Goal: Task Accomplishment & Management: Use online tool/utility

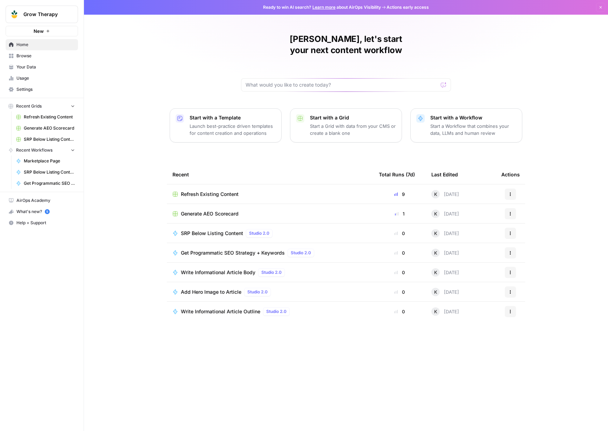
click at [25, 212] on div "What's new? 5" at bounding box center [42, 212] width 72 height 10
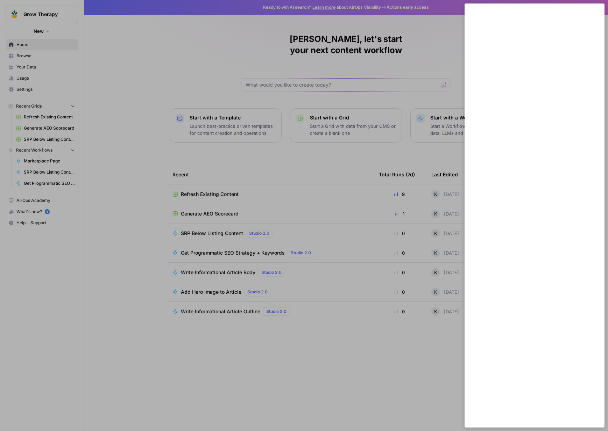
click at [127, 211] on div at bounding box center [304, 215] width 608 height 431
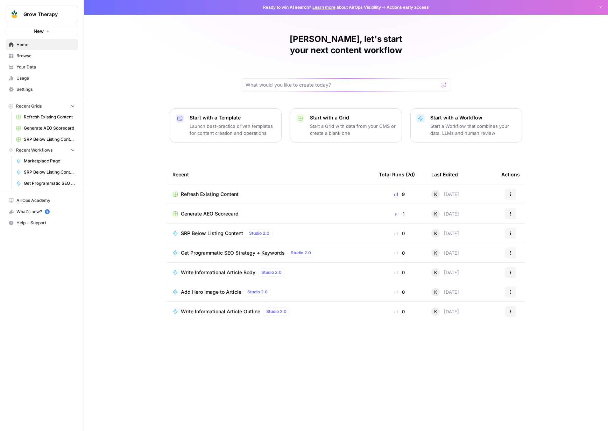
click at [260, 230] on span "Studio 2.0" at bounding box center [259, 233] width 20 height 6
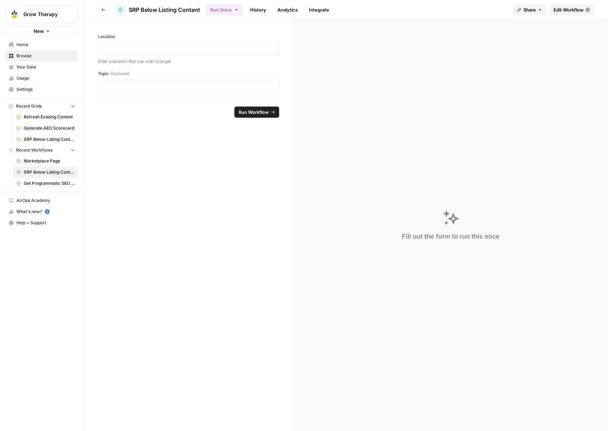
click at [232, 12] on button "Run Once" at bounding box center [224, 10] width 37 height 12
click at [177, 154] on form "Location Enter a location that you wish to target Topic (Optional) Run Workflow" at bounding box center [188, 226] width 209 height 412
click at [257, 9] on link "History" at bounding box center [258, 9] width 24 height 11
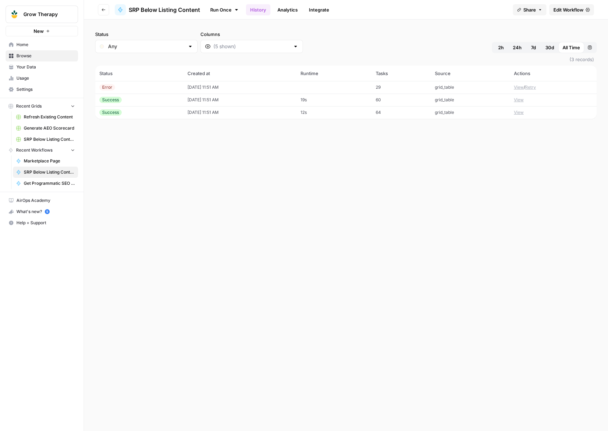
click at [292, 8] on link "Analytics" at bounding box center [287, 9] width 29 height 11
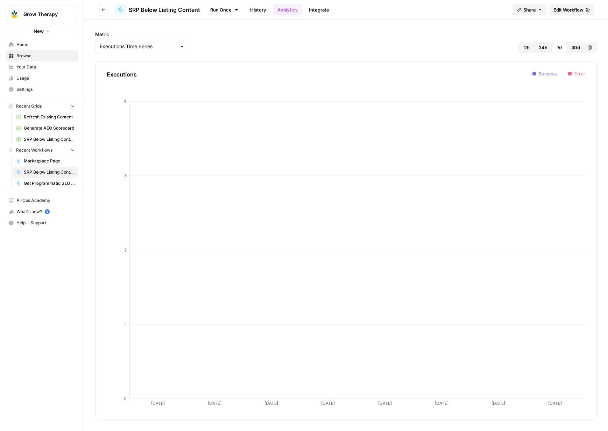
click at [102, 9] on icon "button" at bounding box center [103, 9] width 3 height 3
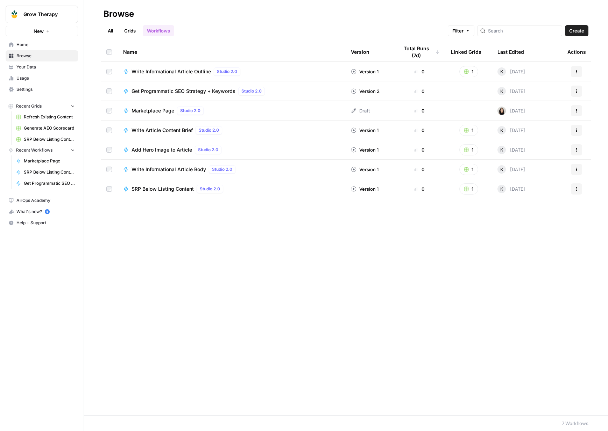
click at [232, 72] on span "Studio 2.0" at bounding box center [227, 72] width 20 height 6
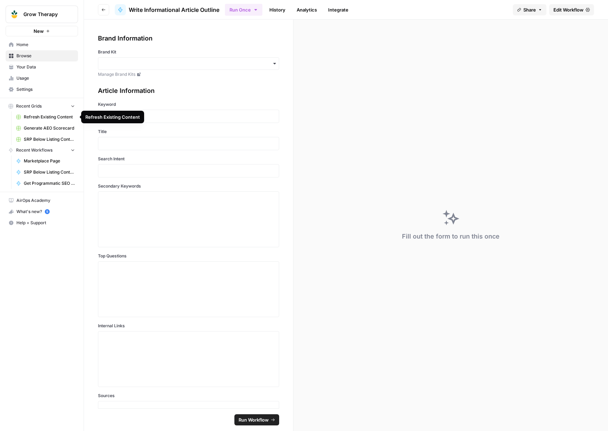
click at [30, 119] on span "Refresh Existing Content" at bounding box center [49, 117] width 51 height 6
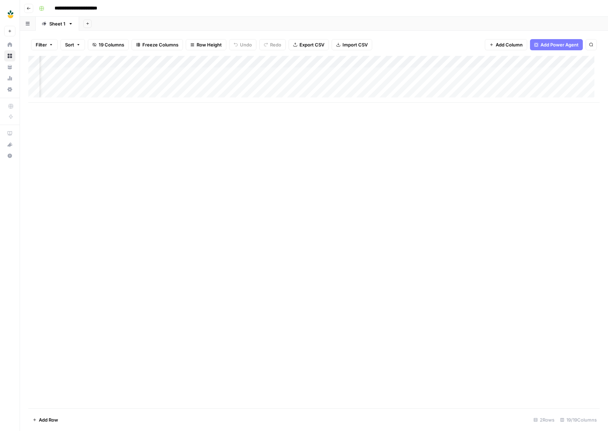
scroll to position [0, 528]
click at [182, 84] on div "Add Column" at bounding box center [313, 79] width 571 height 47
click at [116, 86] on div "Add Column" at bounding box center [313, 79] width 571 height 47
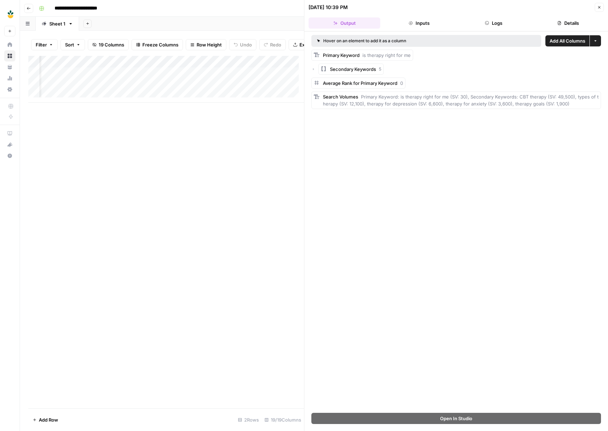
scroll to position [0, 27]
drag, startPoint x: 129, startPoint y: 66, endPoint x: 185, endPoint y: 66, distance: 56.3
click at [185, 66] on div "Add Column" at bounding box center [165, 79] width 275 height 47
click at [177, 90] on div "Add Column" at bounding box center [165, 79] width 275 height 47
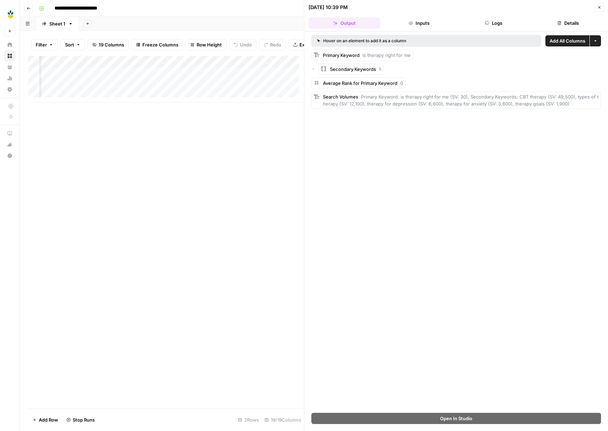
click at [600, 10] on button "Close" at bounding box center [598, 7] width 9 height 9
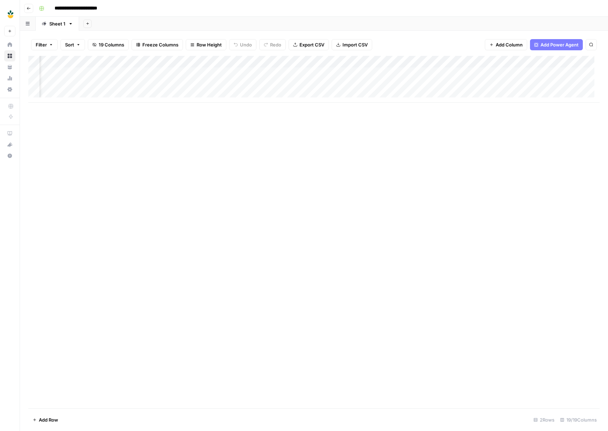
click at [574, 184] on div "Add Column" at bounding box center [313, 232] width 571 height 353
